Goal: Check status: Verify the current state of an ongoing process or item

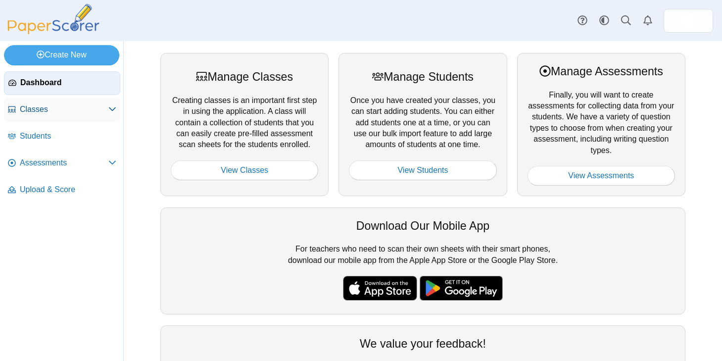
click at [60, 118] on link "Classes" at bounding box center [62, 110] width 116 height 24
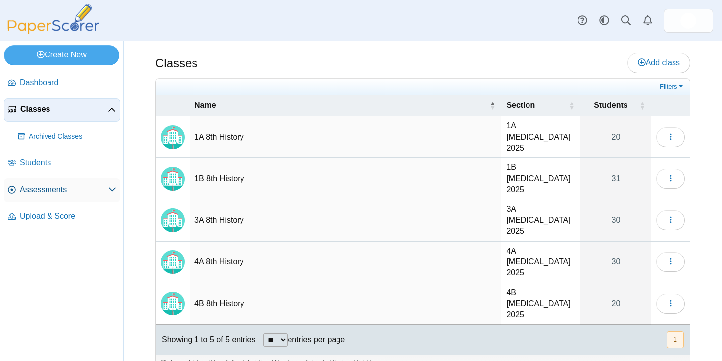
click at [60, 188] on span "Assessments" at bounding box center [64, 189] width 89 height 11
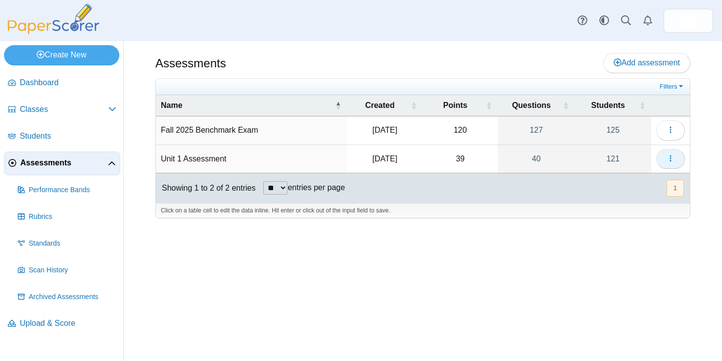
click at [672, 156] on icon "button" at bounding box center [670, 158] width 8 height 8
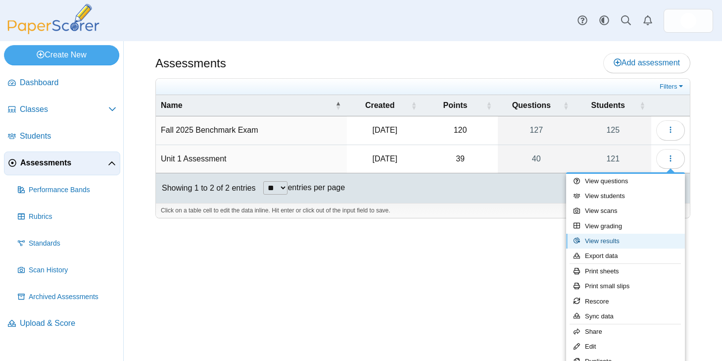
click at [608, 244] on link "View results" at bounding box center [625, 240] width 119 height 15
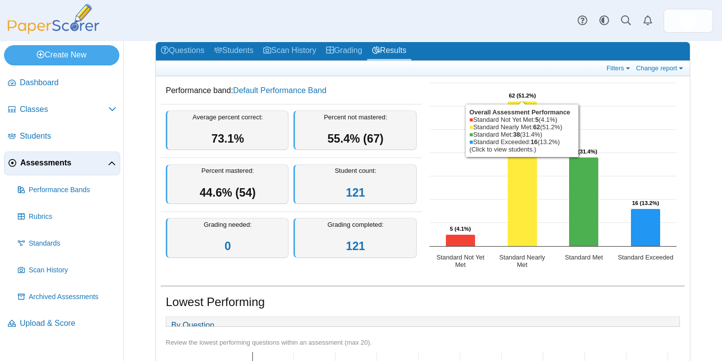
scroll to position [48, 0]
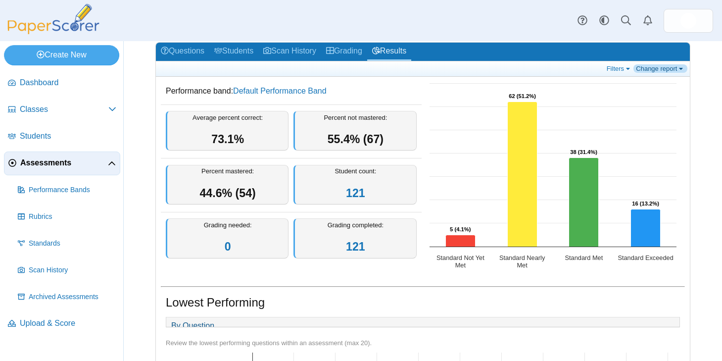
click at [654, 72] on link "Change report" at bounding box center [660, 68] width 54 height 8
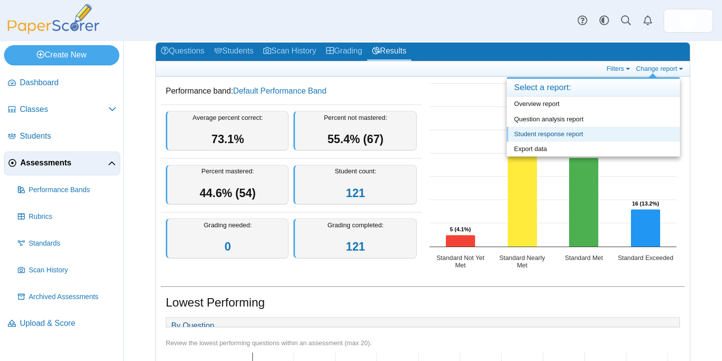
click at [559, 133] on link "Student response report" at bounding box center [593, 134] width 173 height 15
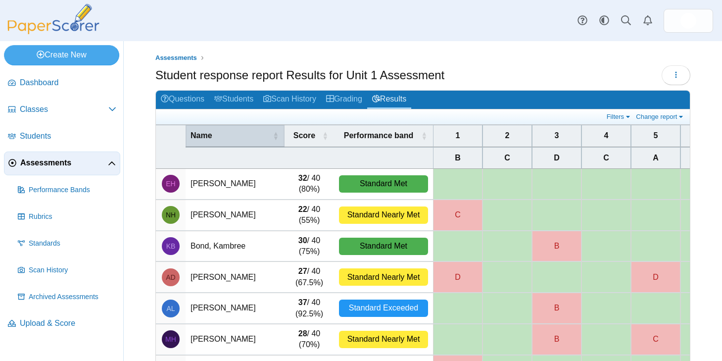
click at [258, 132] on div "Name" at bounding box center [229, 135] width 79 height 11
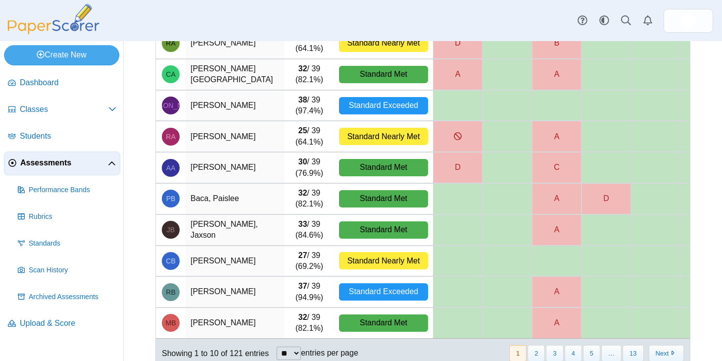
scroll to position [168, 0]
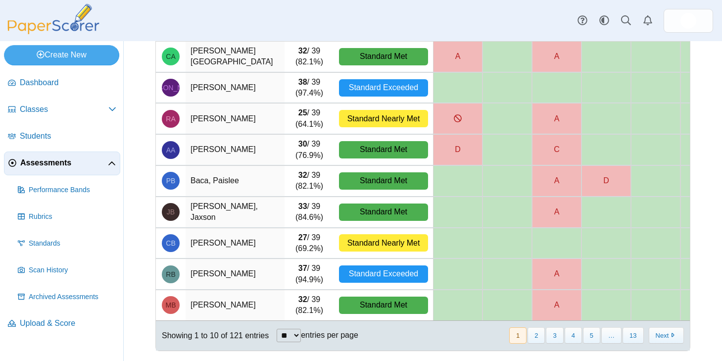
click at [288, 332] on select "** ** ** ***" at bounding box center [289, 334] width 24 height 13
select select "***"
click at [278, 328] on select "** ** ** ***" at bounding box center [289, 334] width 24 height 13
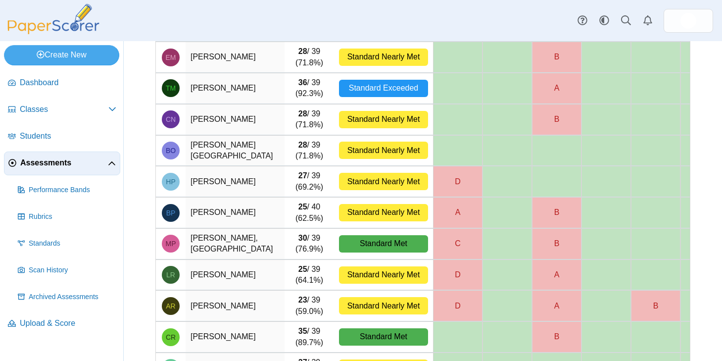
scroll to position [2986, 0]
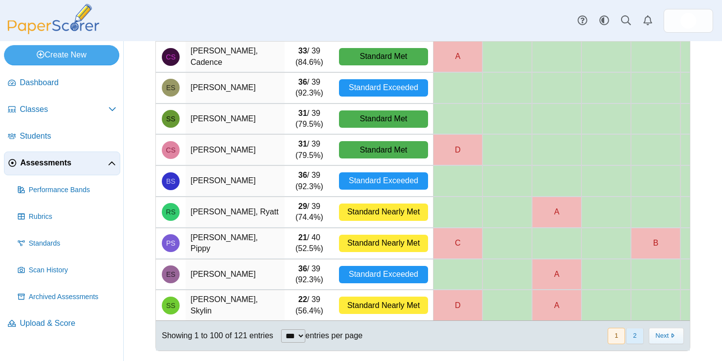
click at [633, 341] on button "2" at bounding box center [634, 335] width 17 height 16
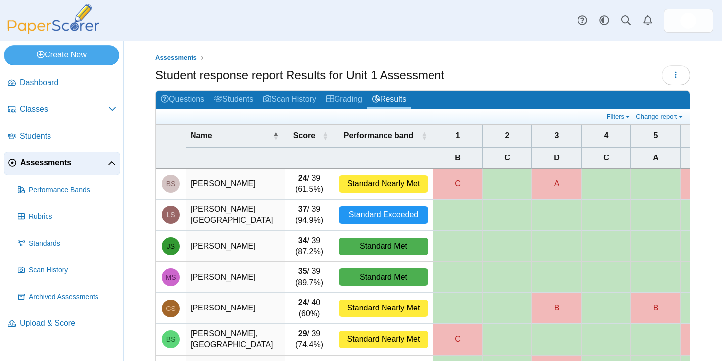
scroll to position [512, 0]
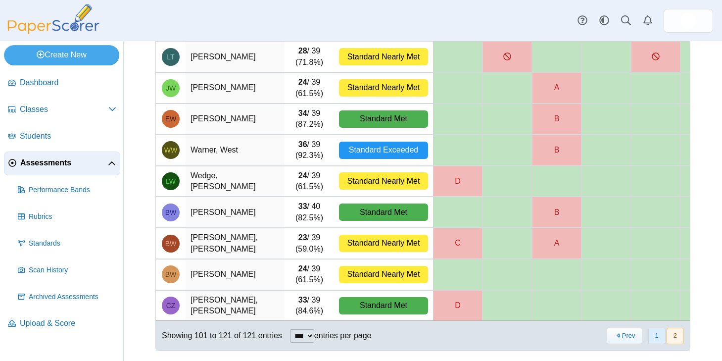
click at [648, 334] on button "1" at bounding box center [656, 335] width 17 height 16
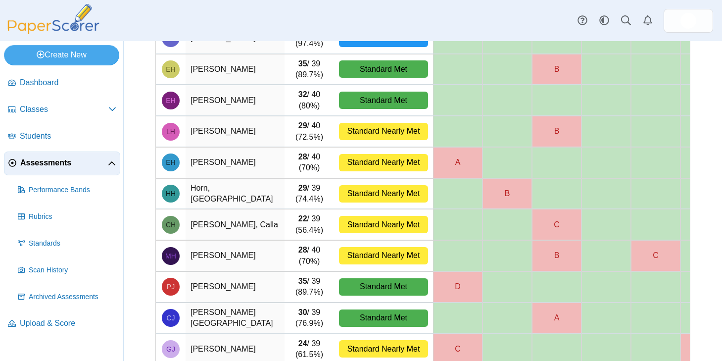
scroll to position [1617, 0]
